Goal: Information Seeking & Learning: Find specific fact

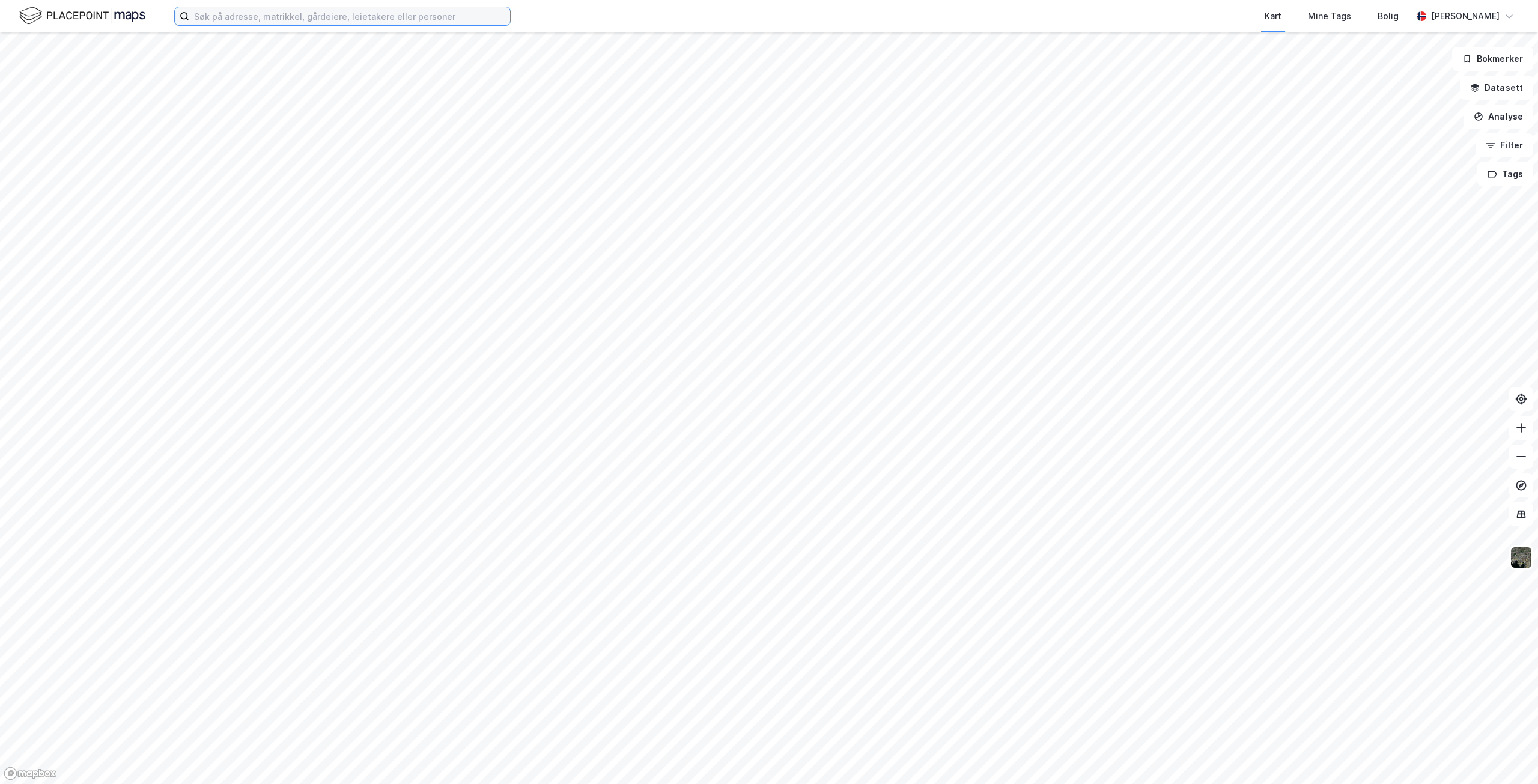
click at [359, 16] on input at bounding box center [350, 16] width 321 height 18
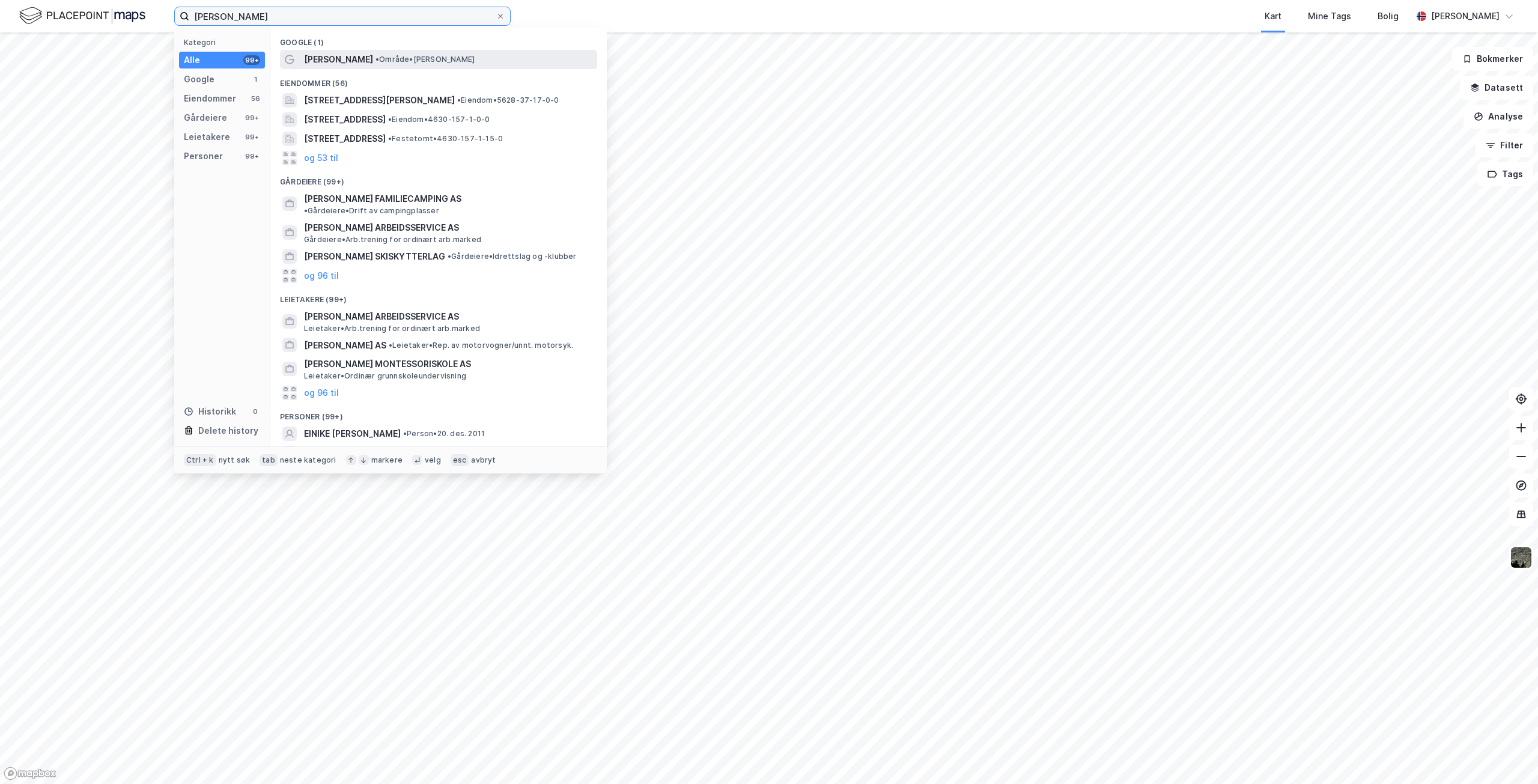
type input "[PERSON_NAME]"
click at [376, 61] on span "• Område • [GEOGRAPHIC_DATA]" at bounding box center [425, 59] width 99 height 10
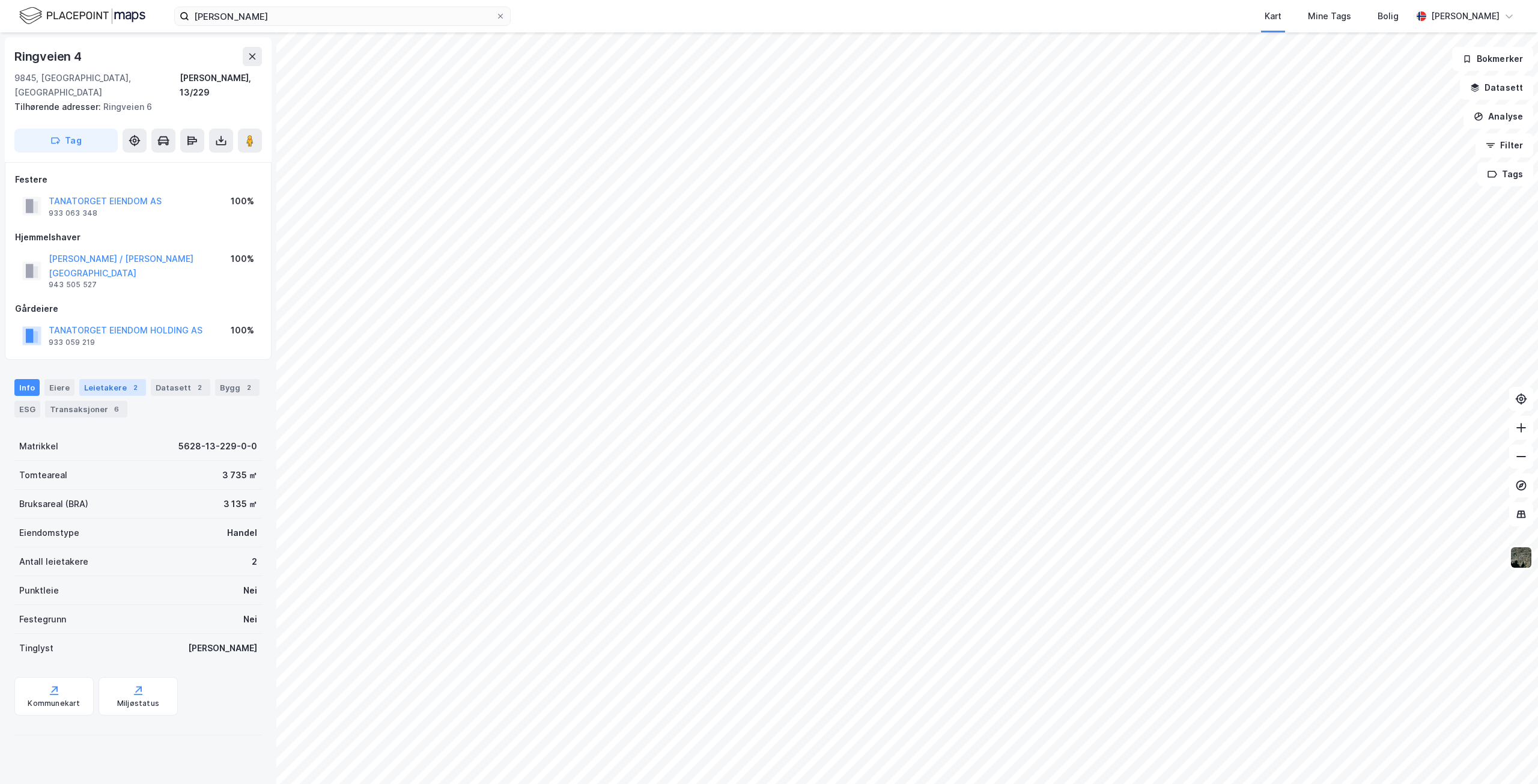
click at [120, 379] on div "Leietakere 2" at bounding box center [113, 387] width 67 height 17
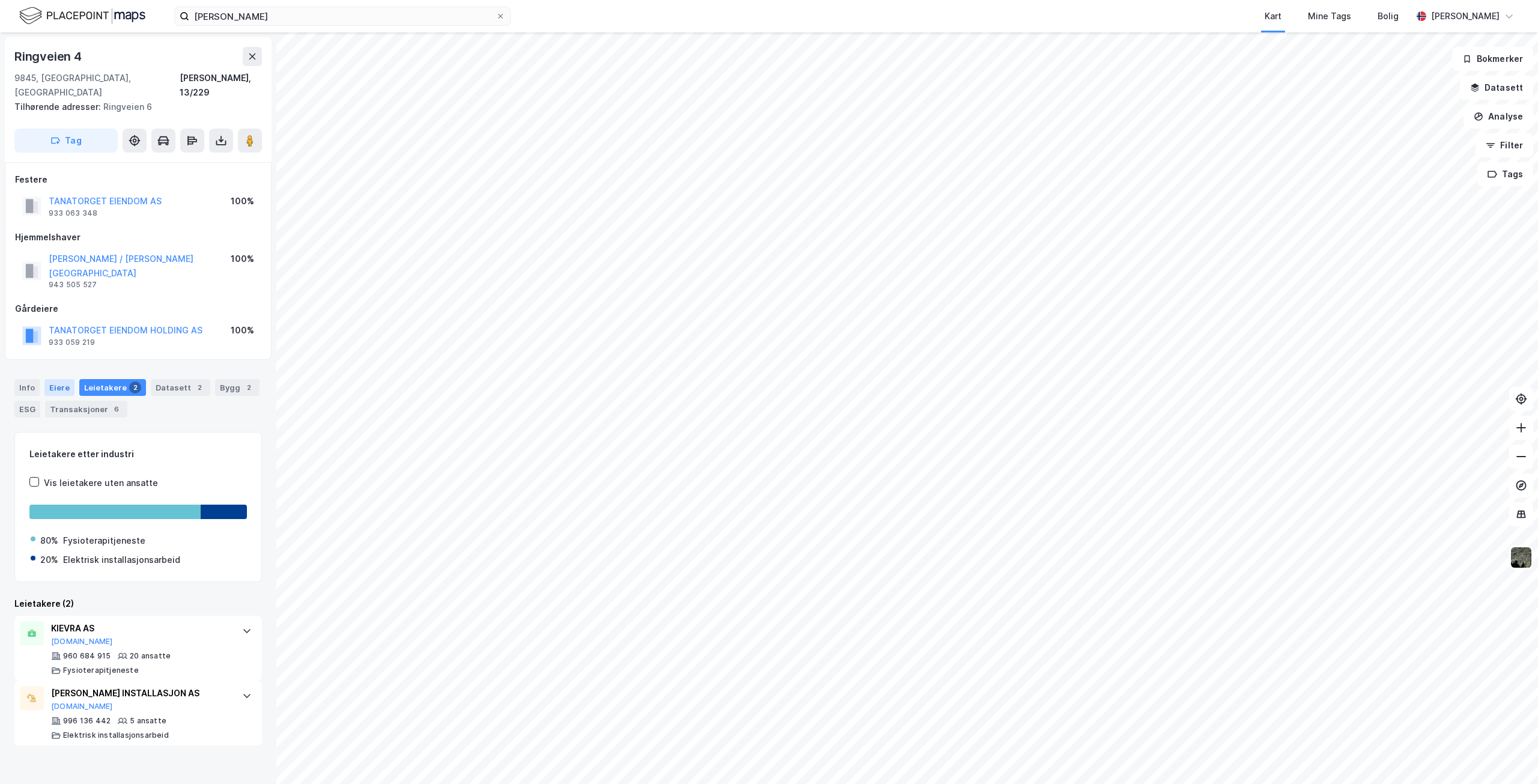
click at [62, 379] on div "Eiere" at bounding box center [59, 387] width 30 height 17
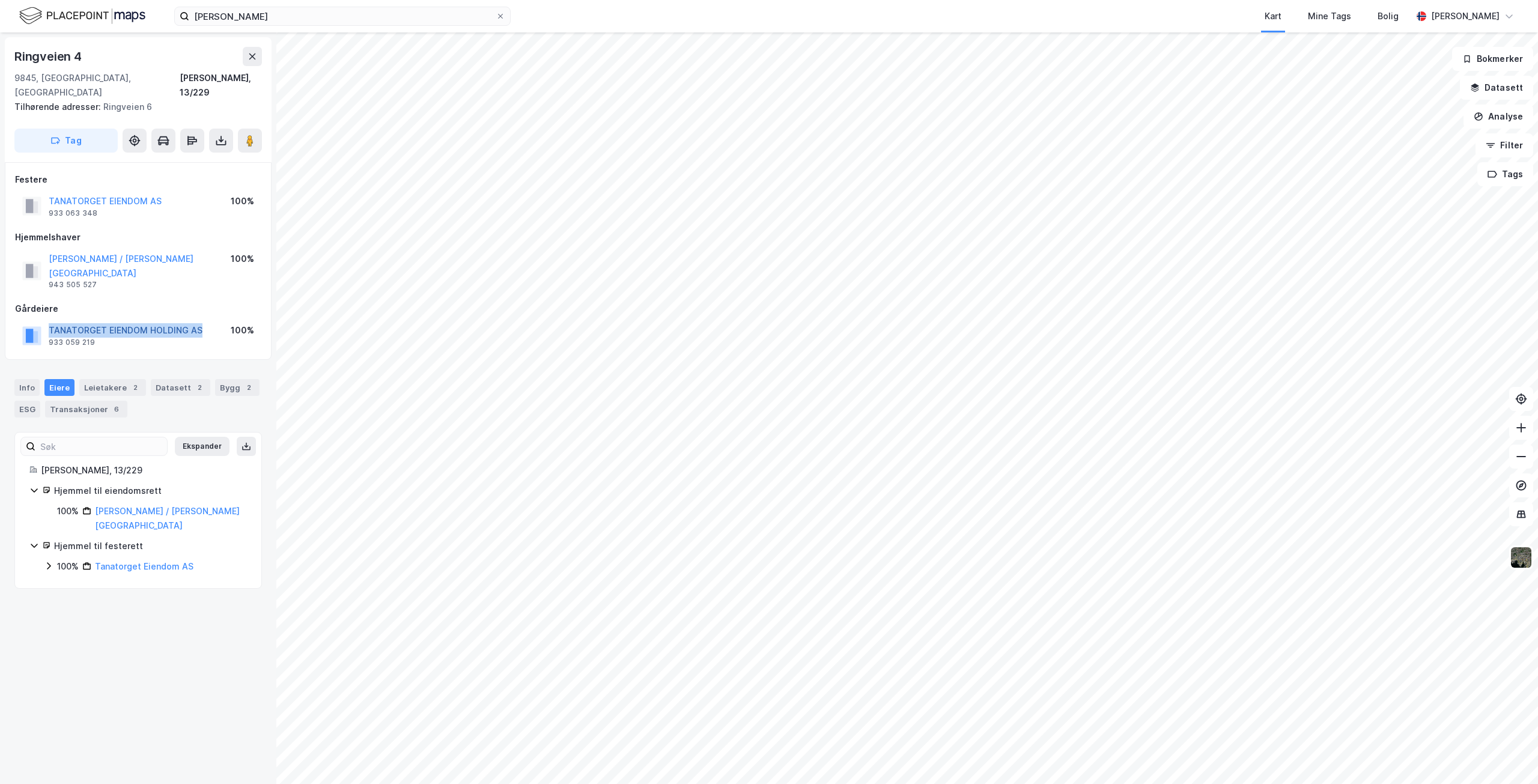
drag, startPoint x: 48, startPoint y: 298, endPoint x: 199, endPoint y: 298, distance: 151.0
click at [199, 323] on div "TANATORGET EIENDOM HOLDING AS 933 059 219" at bounding box center [113, 335] width 180 height 24
copy button "TANATORGET EIENDOM HOLDING AS"
